Goal: Check status: Check status

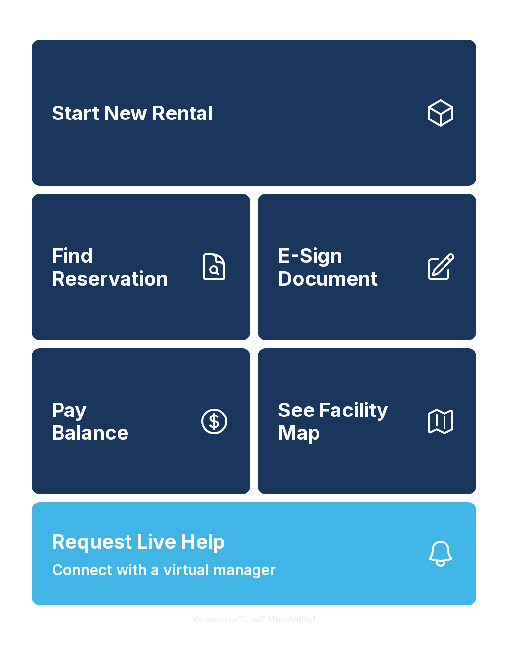
scroll to position [12, 0]
click at [214, 273] on icon at bounding box center [214, 266] width 20 height 25
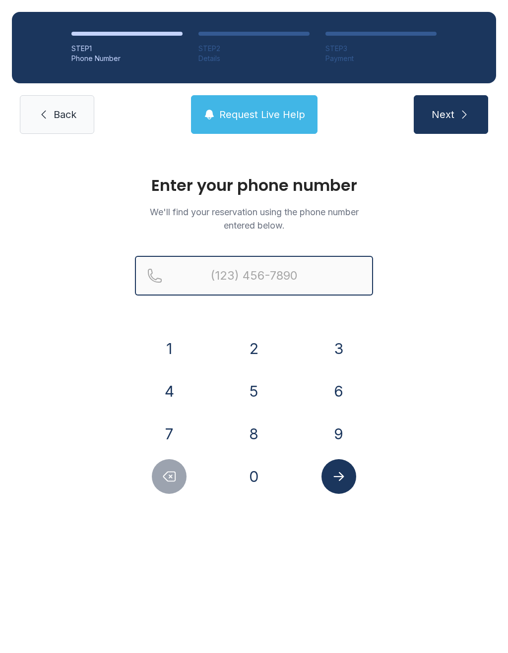
click at [259, 278] on input "Reservation phone number" at bounding box center [254, 276] width 238 height 40
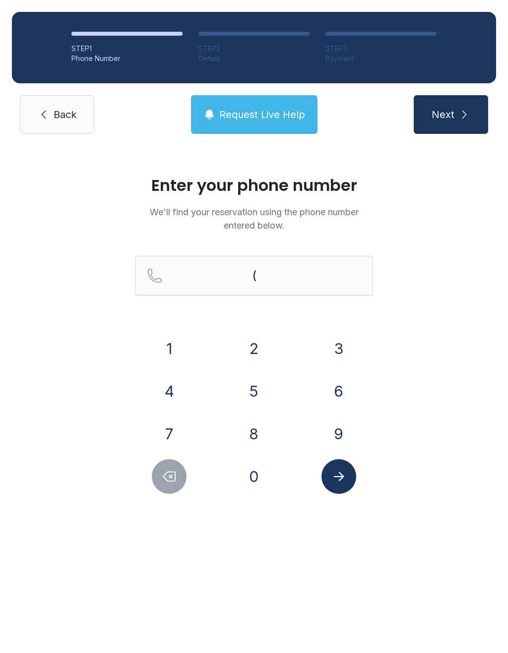
click at [254, 344] on button "2" at bounding box center [253, 348] width 35 height 35
click at [254, 474] on button "0" at bounding box center [253, 476] width 35 height 35
click at [254, 379] on button "5" at bounding box center [253, 391] width 35 height 35
click at [252, 420] on button "8" at bounding box center [253, 433] width 35 height 35
click at [349, 336] on button "3" at bounding box center [338, 348] width 35 height 35
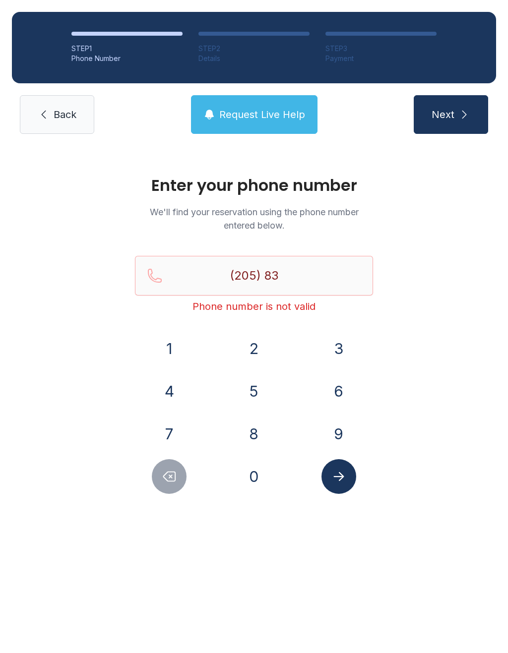
click at [186, 388] on button "4" at bounding box center [169, 391] width 35 height 35
click at [262, 480] on button "0" at bounding box center [253, 476] width 35 height 35
click at [183, 433] on button "7" at bounding box center [169, 433] width 35 height 35
click at [178, 339] on button "1" at bounding box center [169, 348] width 35 height 35
click at [328, 419] on button "9" at bounding box center [338, 433] width 35 height 35
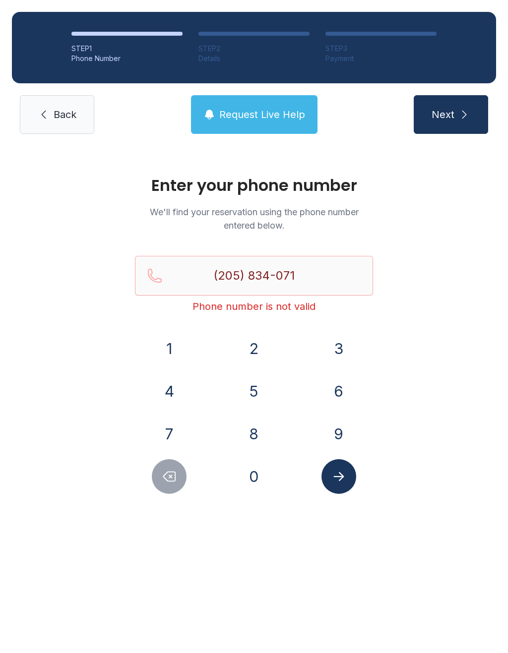
type input "[PHONE_NUMBER]"
click at [348, 484] on button "Submit lookup form" at bounding box center [338, 476] width 35 height 35
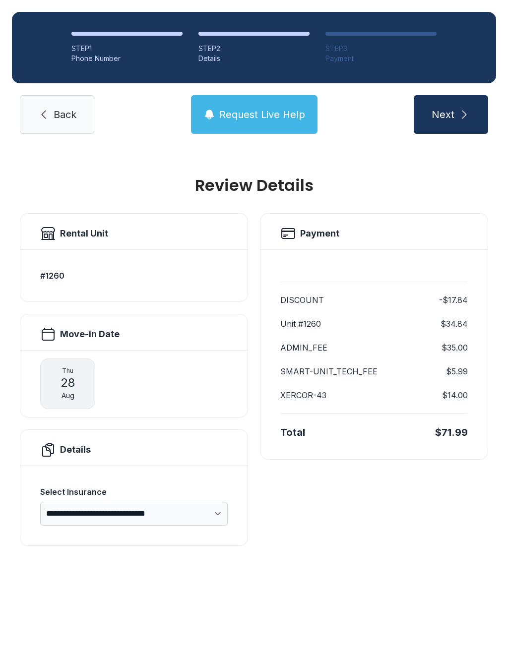
click at [91, 117] on link "Back" at bounding box center [57, 114] width 74 height 39
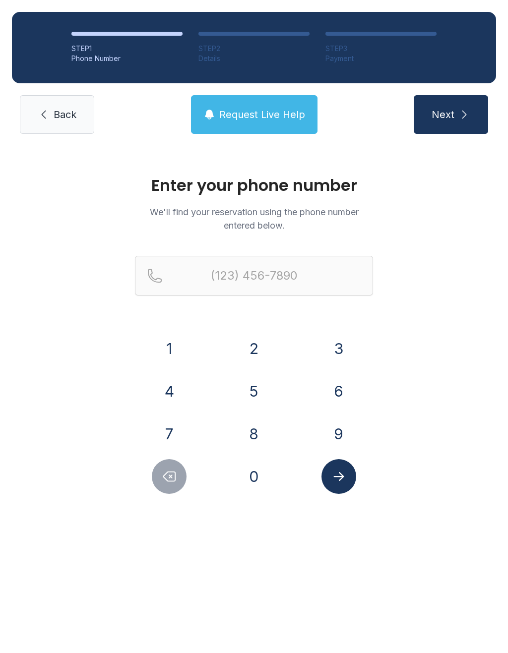
click at [71, 118] on span "Back" at bounding box center [65, 115] width 23 height 14
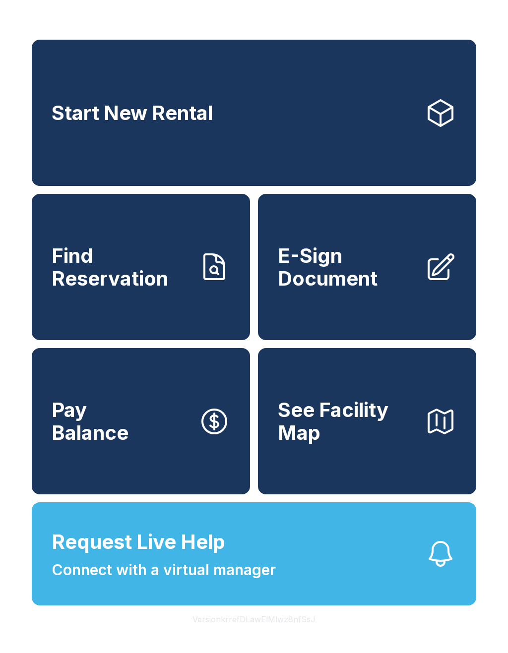
click at [380, 288] on span "E-Sign Document" at bounding box center [347, 266] width 139 height 45
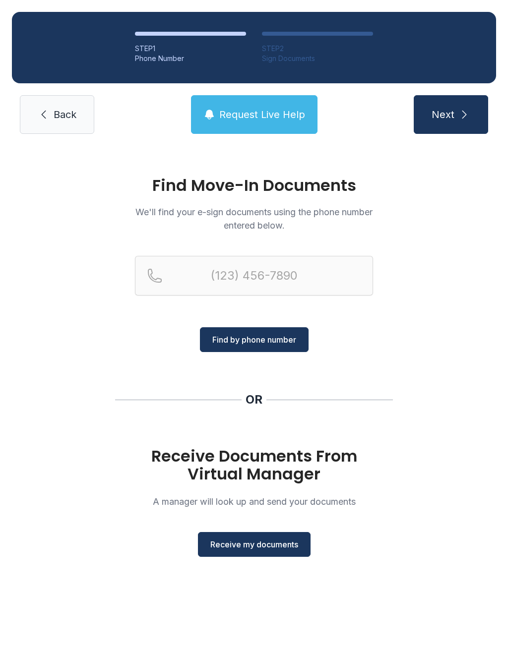
click at [286, 552] on button "Receive my documents" at bounding box center [254, 544] width 113 height 25
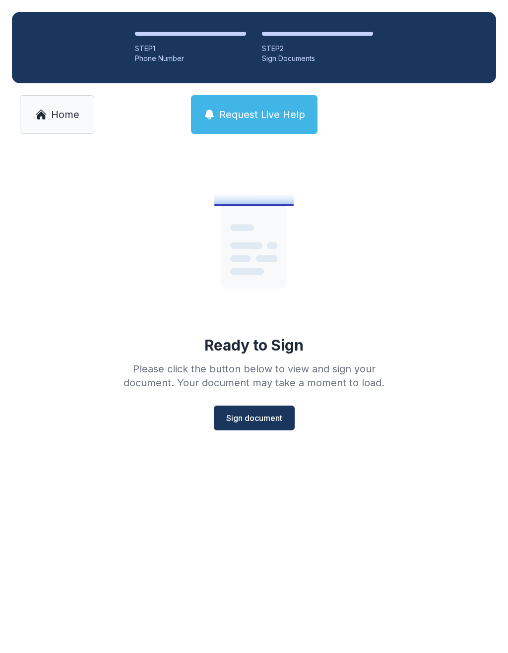
click at [62, 117] on span "Home" at bounding box center [65, 115] width 28 height 14
